Goal: Task Accomplishment & Management: Complete application form

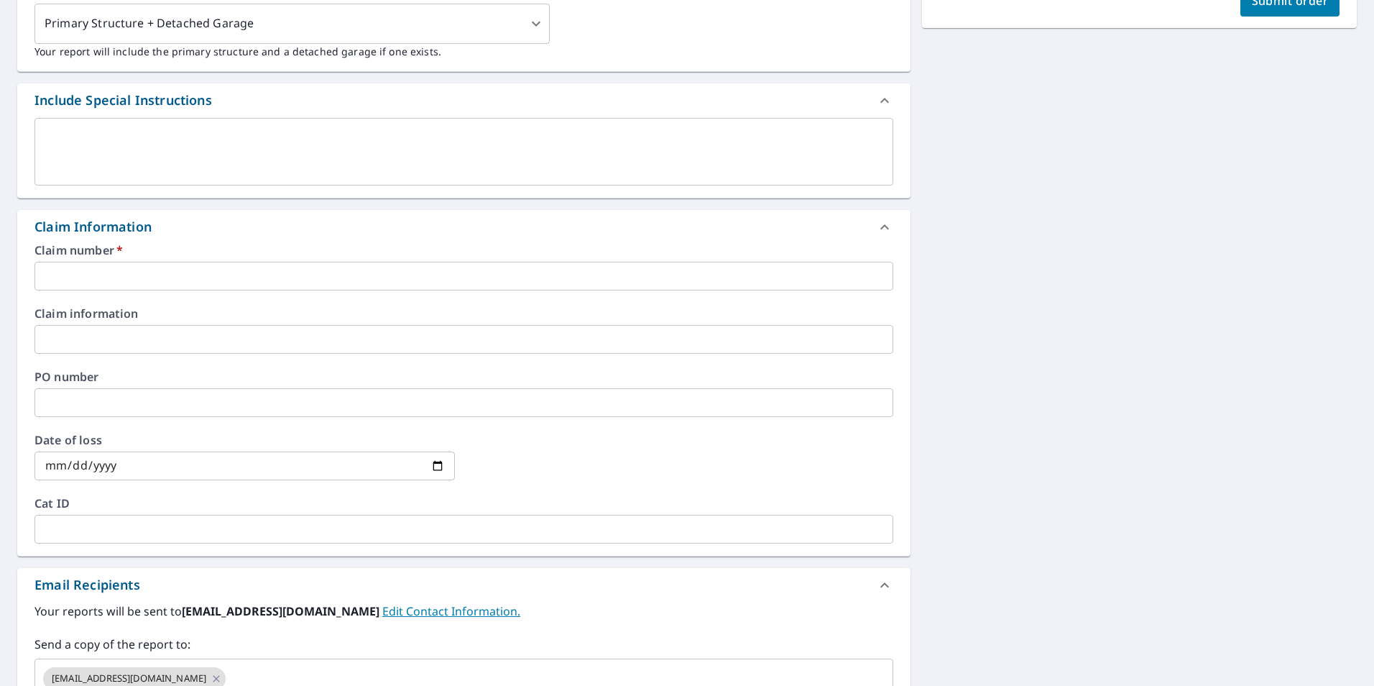
scroll to position [431, 0]
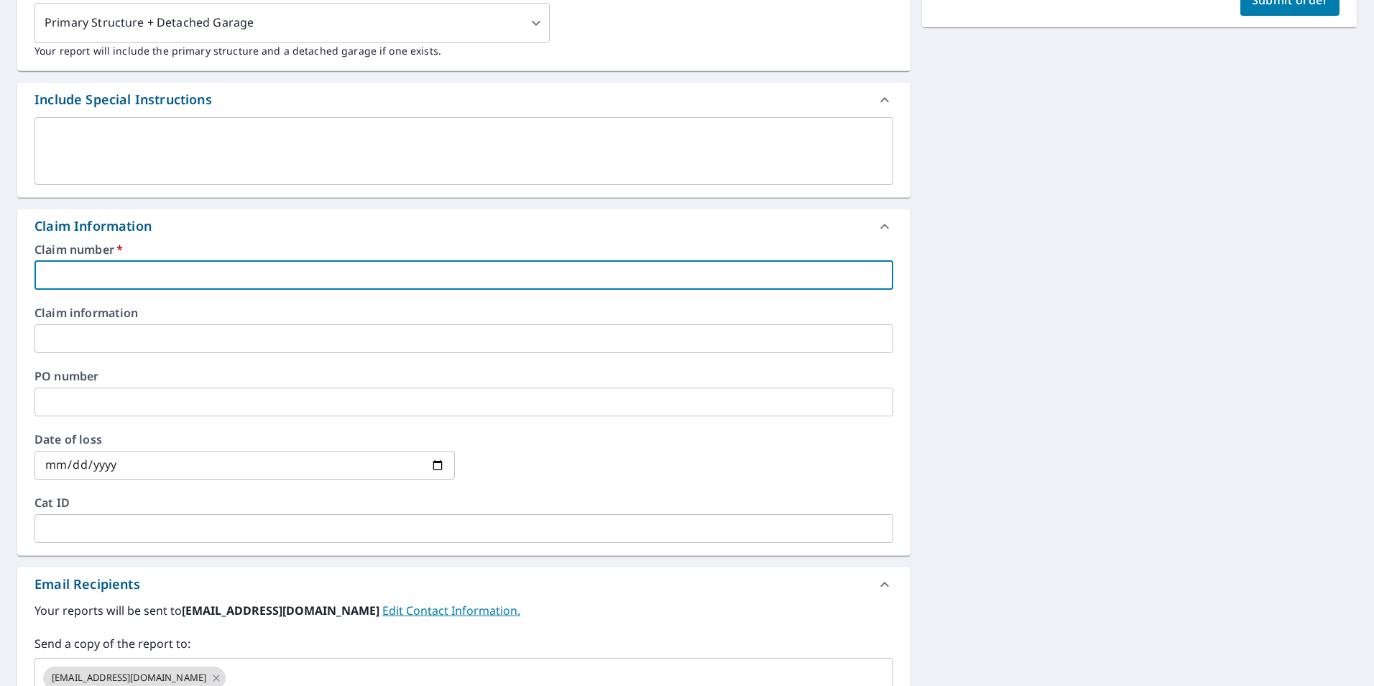
click at [139, 283] on input "text" at bounding box center [464, 275] width 859 height 29
type input "0"
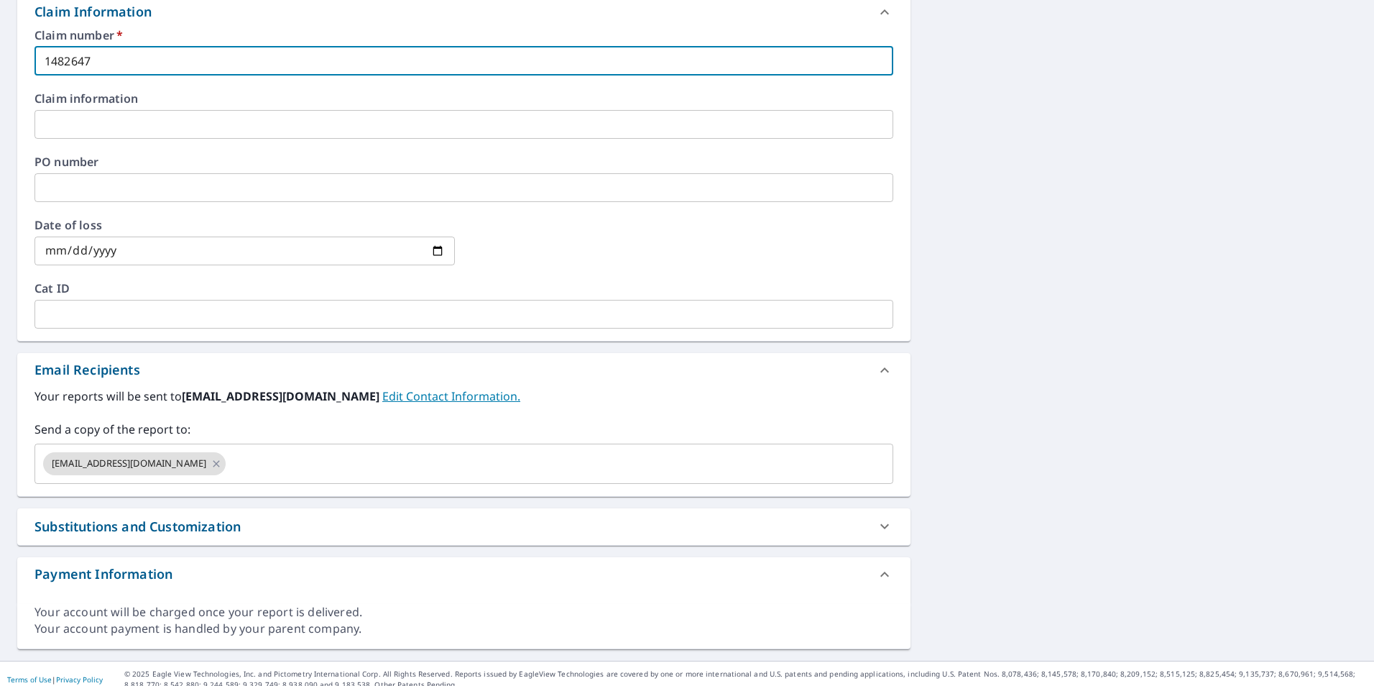
scroll to position [647, 0]
type input "1482647"
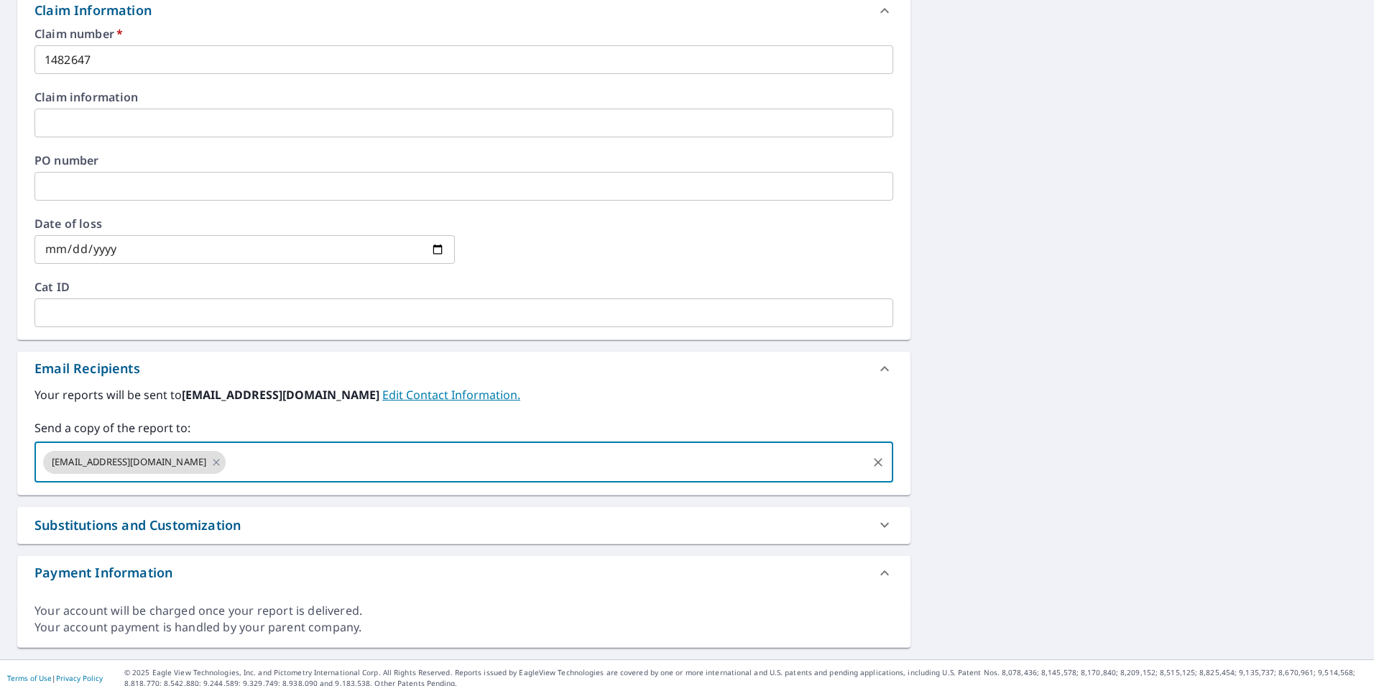
drag, startPoint x: 219, startPoint y: 459, endPoint x: 237, endPoint y: 466, distance: 18.4
click at [228, 459] on input "text" at bounding box center [546, 462] width 637 height 27
type input "[EMAIL_ADDRESS][DOMAIN_NAME]"
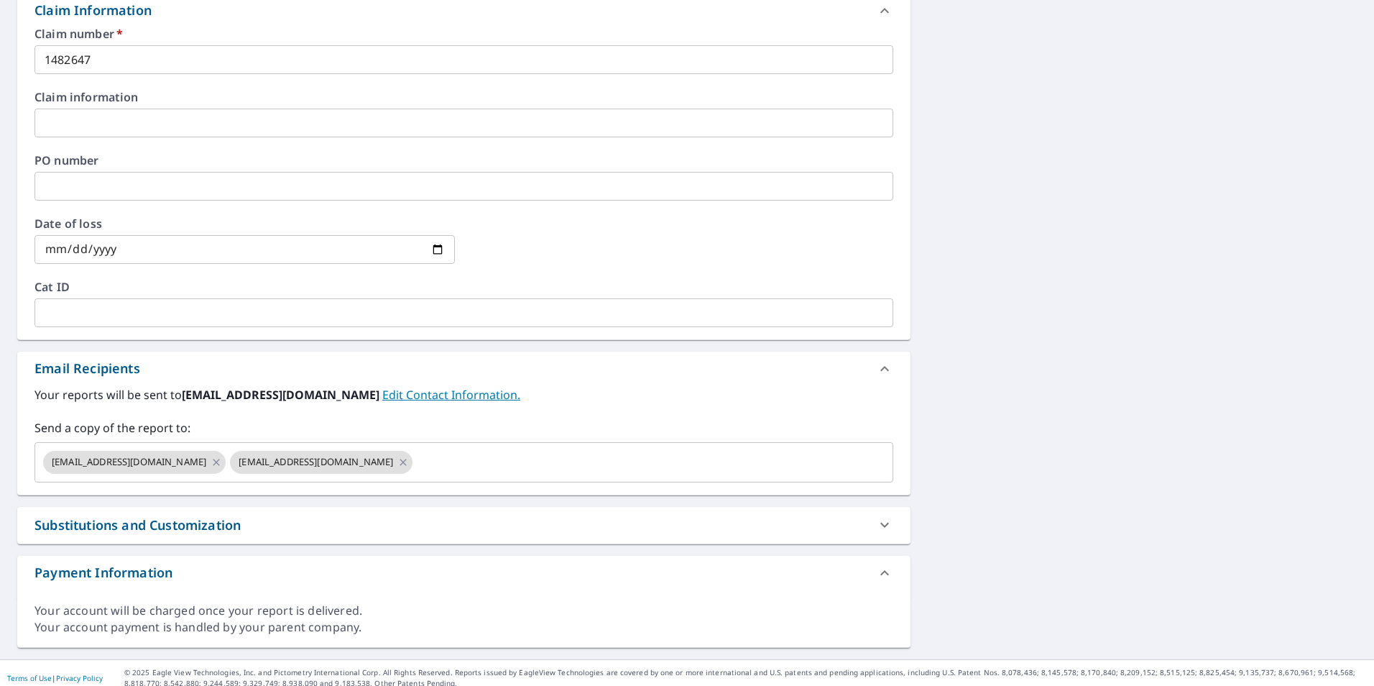
click at [661, 339] on div "Claim number   * 1482647 ​ Claim information ​ PO number ​ Date of loss ​ Cat I…" at bounding box center [464, 183] width 894 height 311
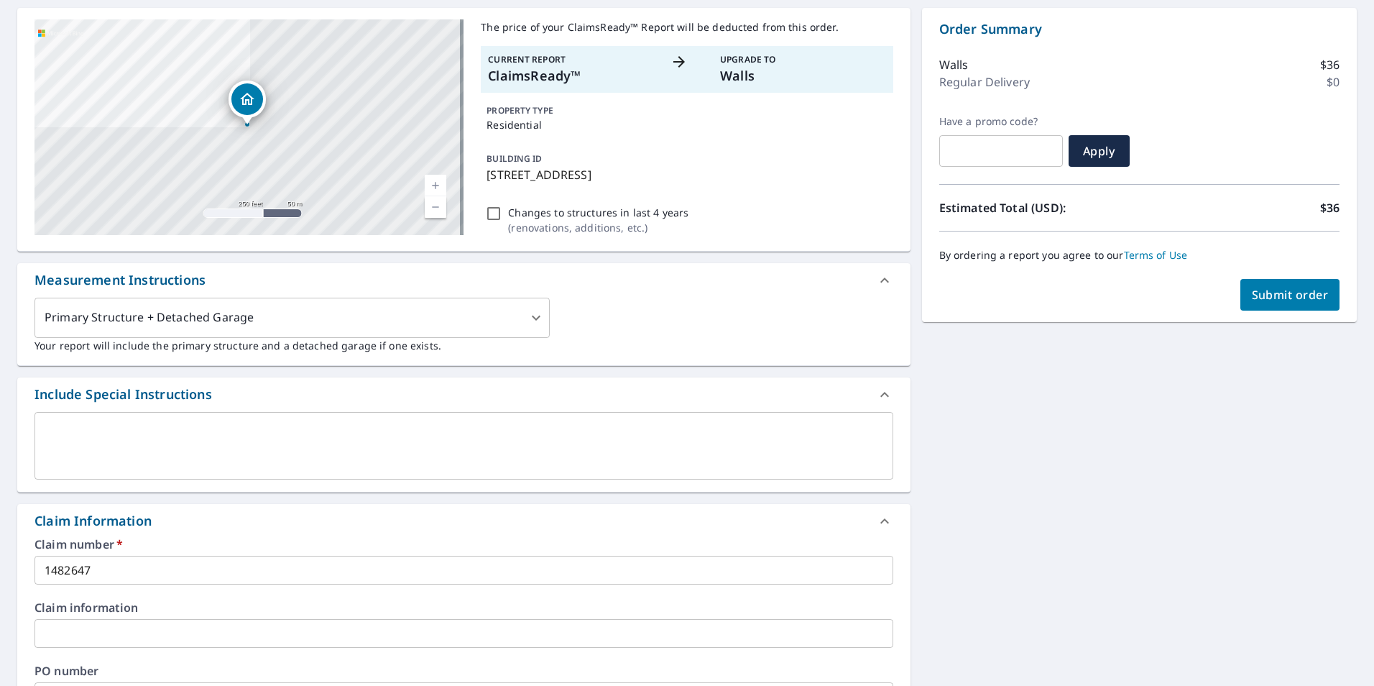
scroll to position [0, 0]
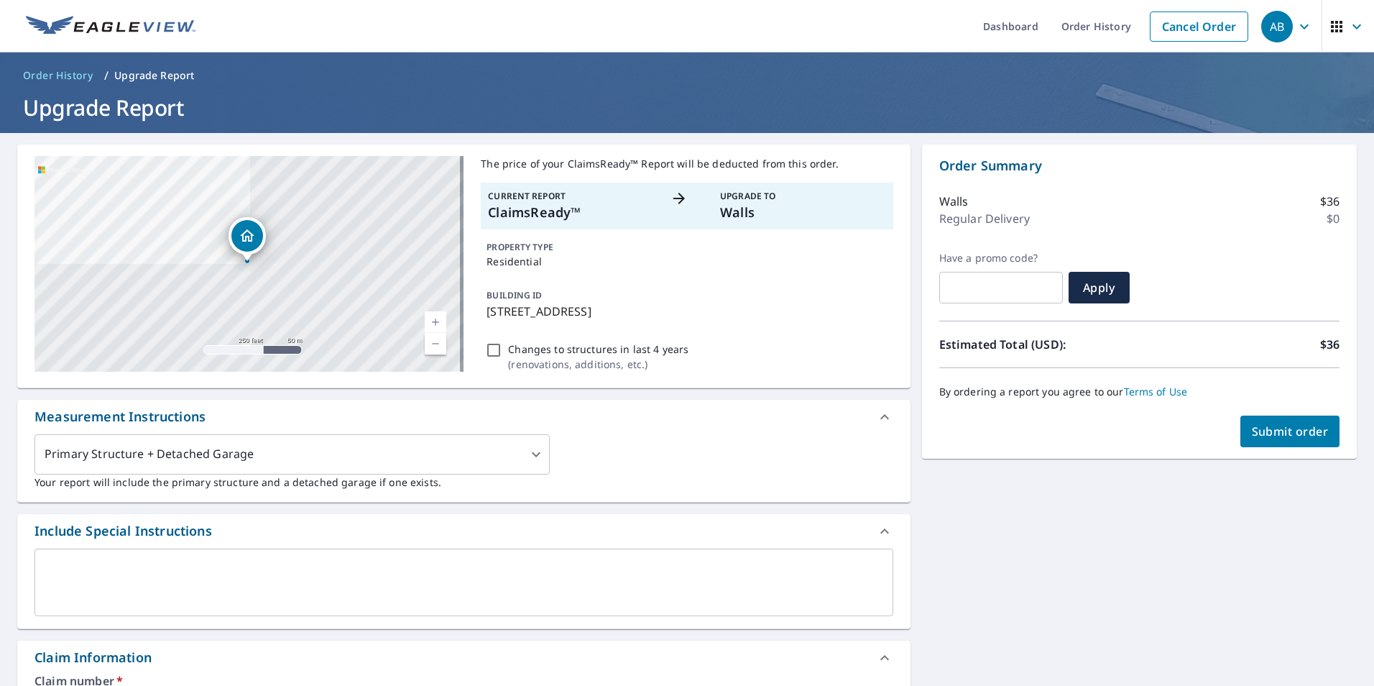
click at [1289, 428] on span "Submit order" at bounding box center [1290, 431] width 77 height 16
